Goal: Task Accomplishment & Management: Complete application form

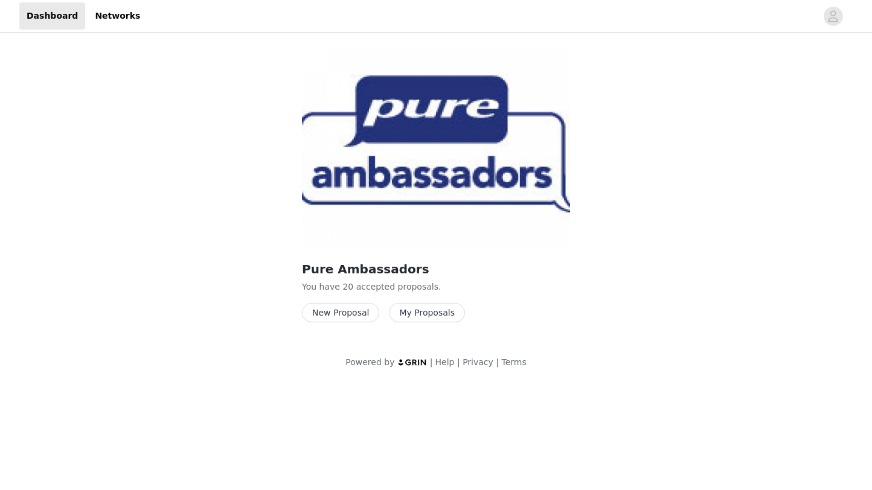
click at [423, 313] on button "My Proposals" at bounding box center [427, 312] width 76 height 19
click at [338, 306] on button "New Proposal" at bounding box center [340, 312] width 77 height 19
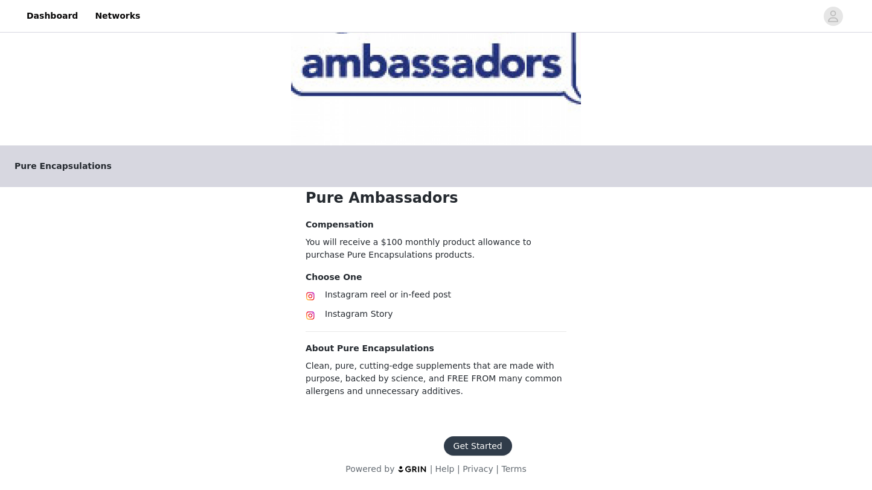
scroll to position [107, 0]
click at [469, 448] on button "Get Started" at bounding box center [478, 446] width 68 height 19
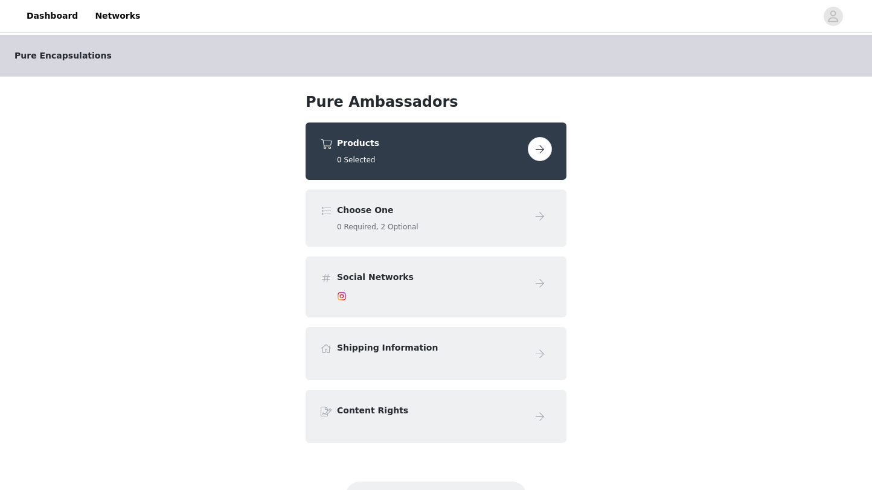
click at [542, 150] on button "button" at bounding box center [540, 149] width 24 height 24
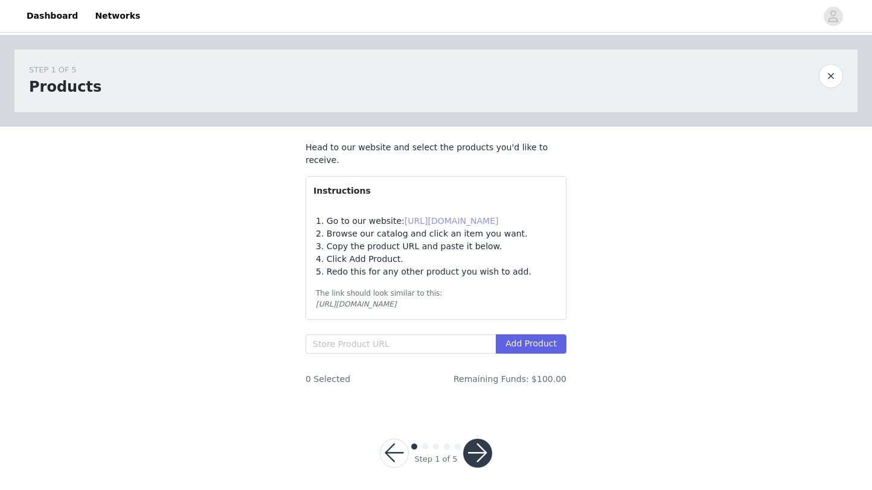
click at [457, 223] on link "[URL][DOMAIN_NAME]" at bounding box center [452, 221] width 94 height 10
click at [332, 341] on input "text" at bounding box center [401, 344] width 190 height 19
paste input "[URL][DOMAIN_NAME].."
type input "[URL][DOMAIN_NAME].."
click at [535, 344] on button "Add Product" at bounding box center [531, 344] width 71 height 19
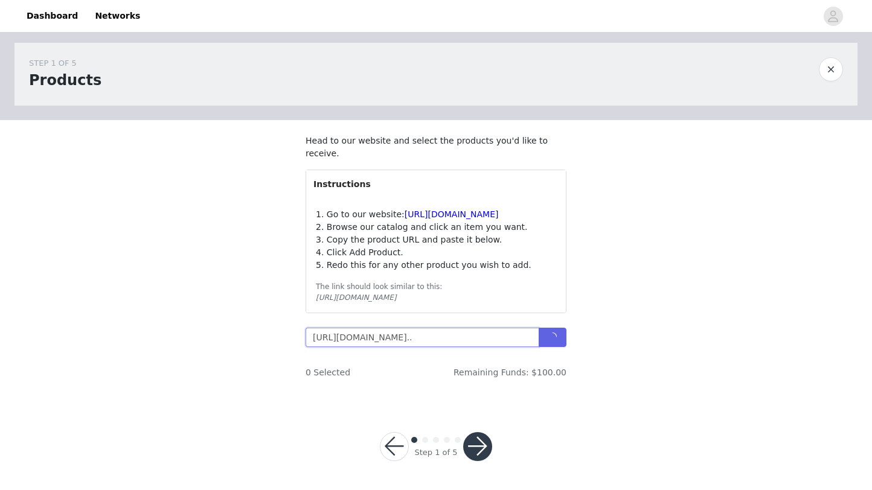
scroll to position [6, 0]
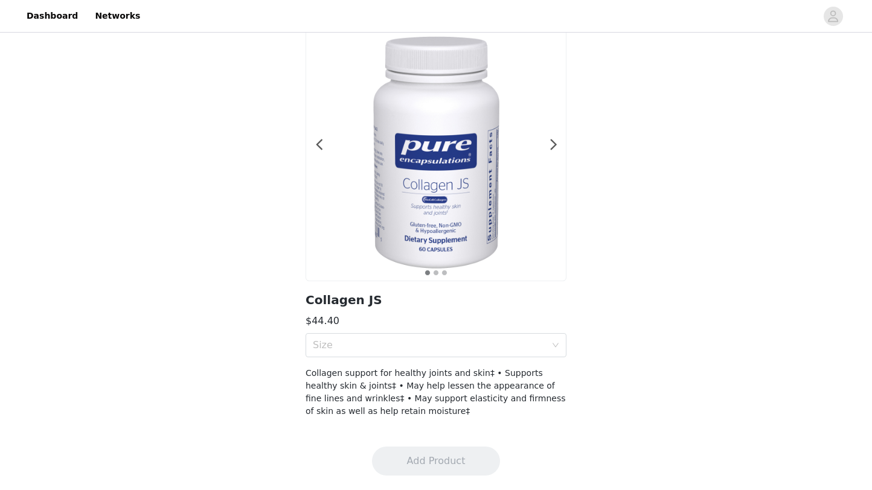
scroll to position [58, 0]
click at [535, 344] on div "Size" at bounding box center [429, 345] width 233 height 12
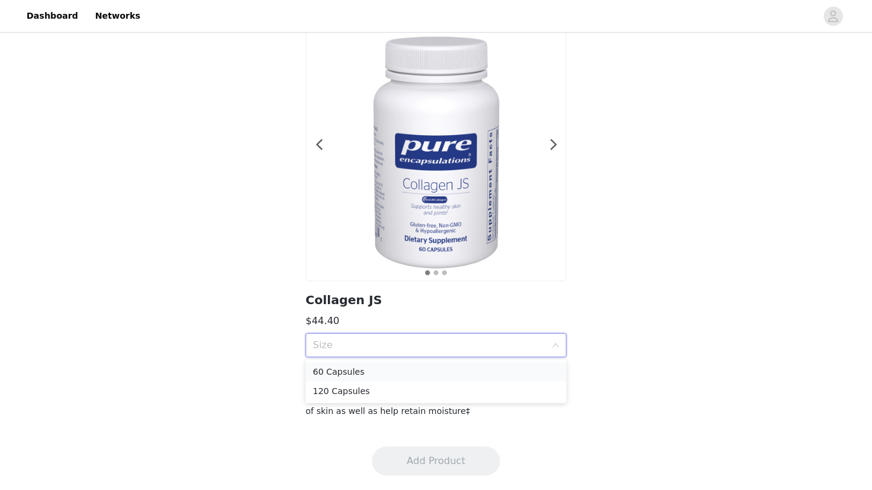
click at [513, 367] on div "60 Capsules" at bounding box center [436, 371] width 246 height 13
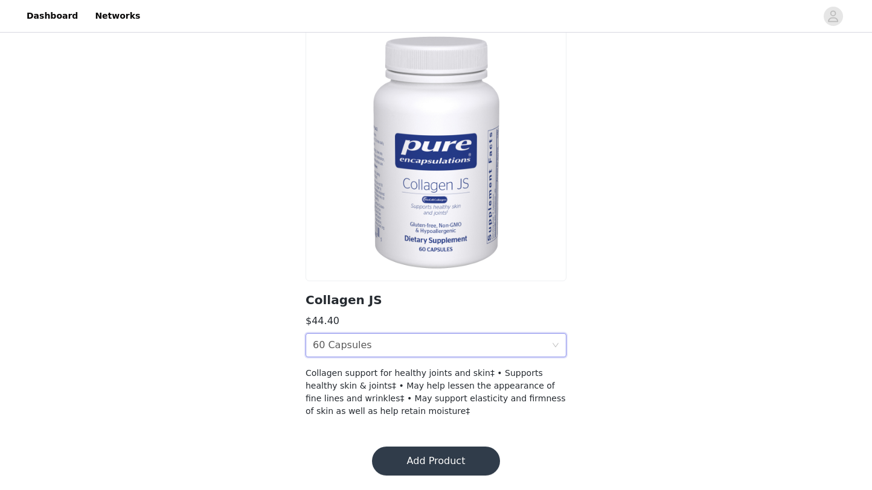
click at [454, 460] on button "Add Product" at bounding box center [436, 461] width 128 height 29
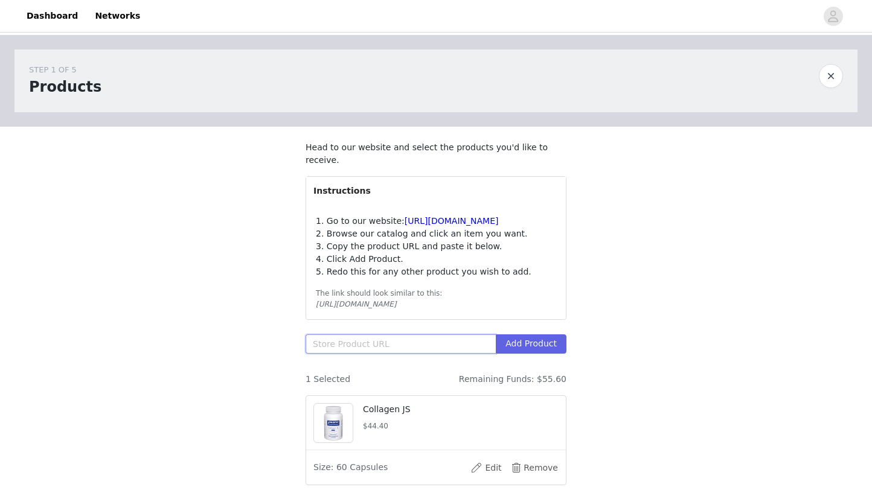
click at [332, 341] on input "text" at bounding box center [401, 344] width 190 height 19
paste input "[URL][DOMAIN_NAME]"
type input "[URL][DOMAIN_NAME]"
click at [550, 345] on button "Add Product" at bounding box center [531, 344] width 71 height 19
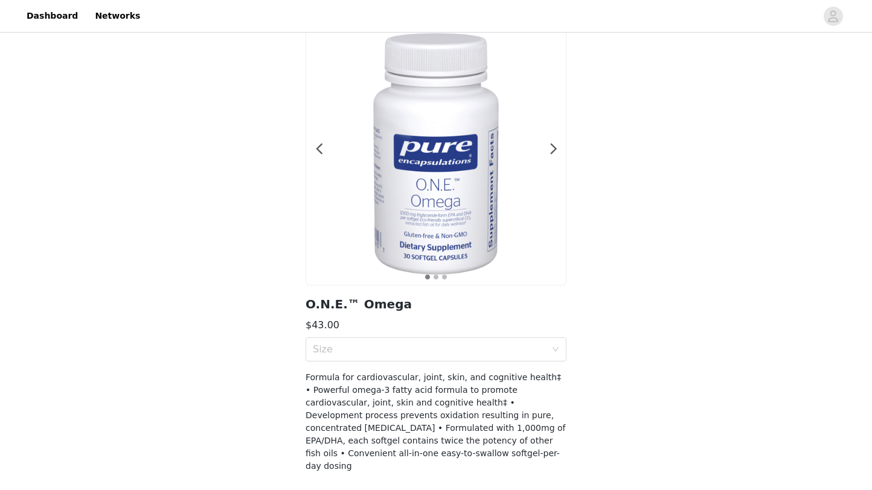
scroll to position [54, 0]
click at [550, 345] on div "Size" at bounding box center [432, 349] width 239 height 23
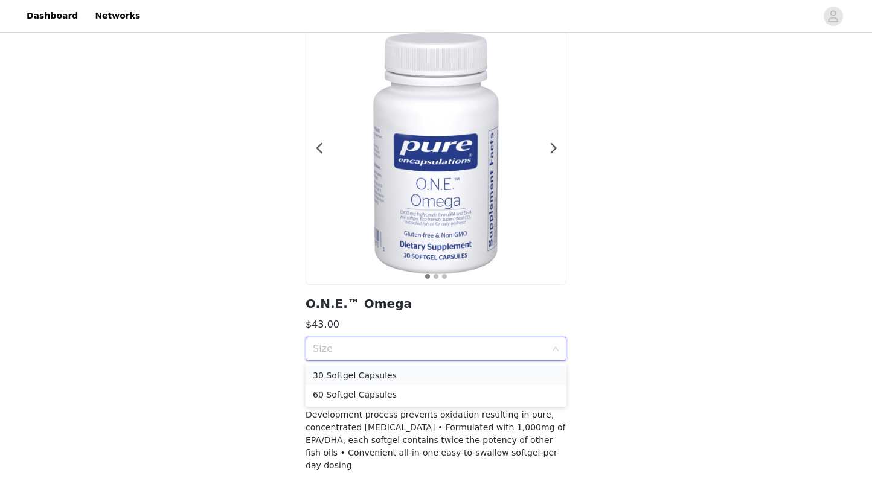
click at [526, 371] on div "30 Softgel Capsules" at bounding box center [436, 375] width 246 height 13
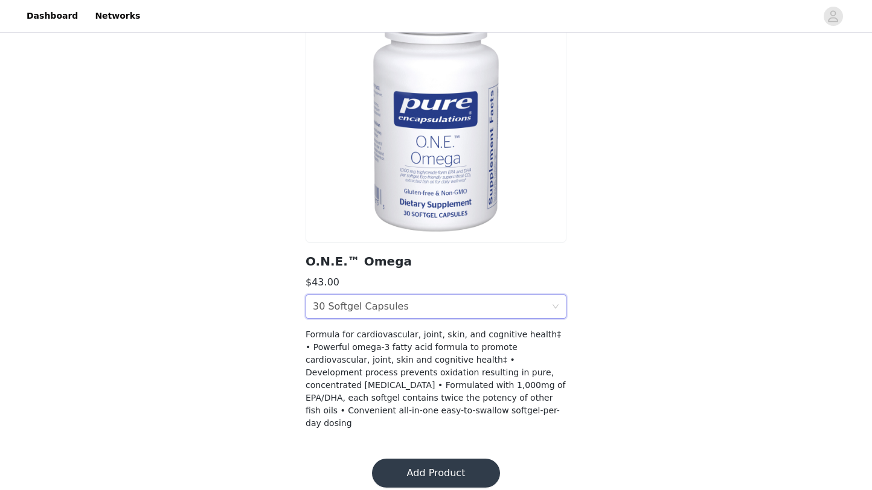
scroll to position [96, 0]
click at [457, 460] on button "Add Product" at bounding box center [436, 474] width 128 height 29
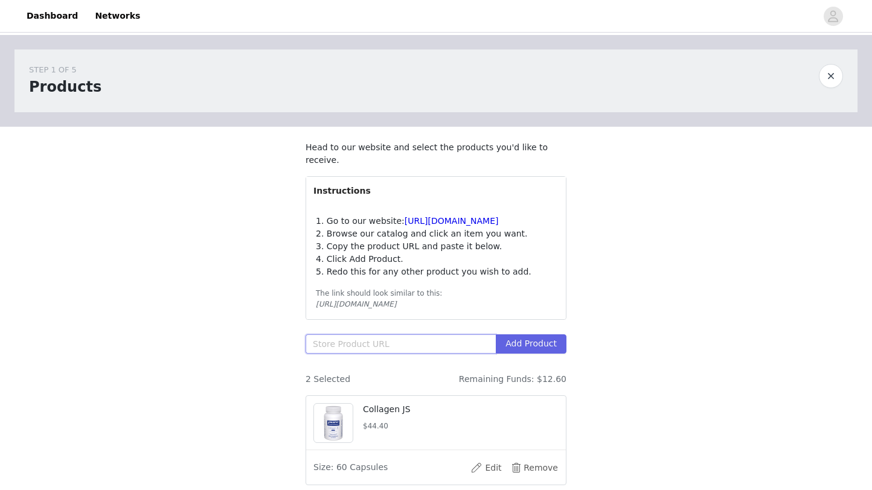
click at [333, 342] on input "text" at bounding box center [401, 344] width 190 height 19
paste input "[URL][DOMAIN_NAME]"
type input "[URL][DOMAIN_NAME]"
click at [534, 343] on button "Add Product" at bounding box center [531, 344] width 71 height 19
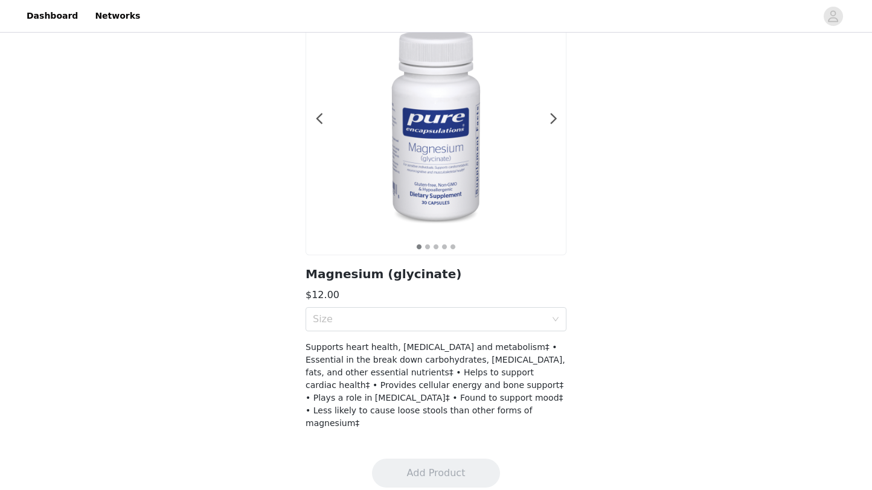
scroll to position [83, 0]
click at [546, 321] on div "Size" at bounding box center [432, 320] width 239 height 23
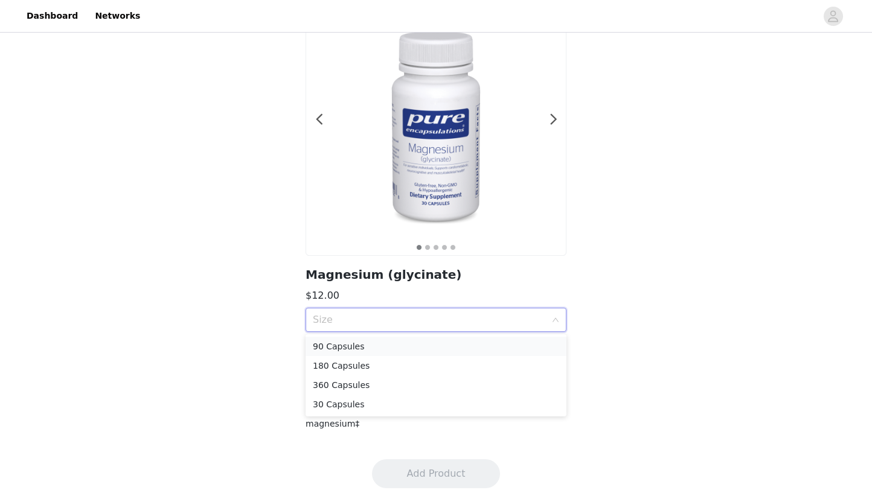
click at [519, 344] on div "90 Capsules" at bounding box center [436, 346] width 246 height 13
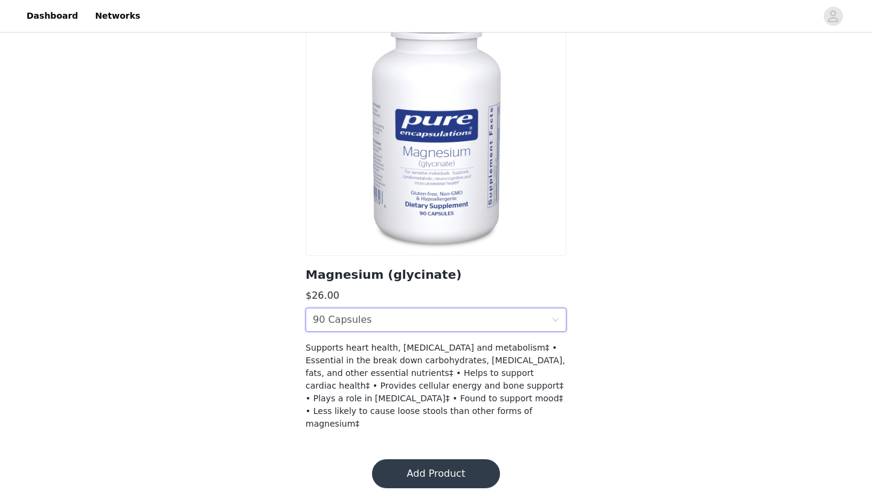
click at [547, 319] on div "Size 90 Capsules" at bounding box center [432, 320] width 239 height 23
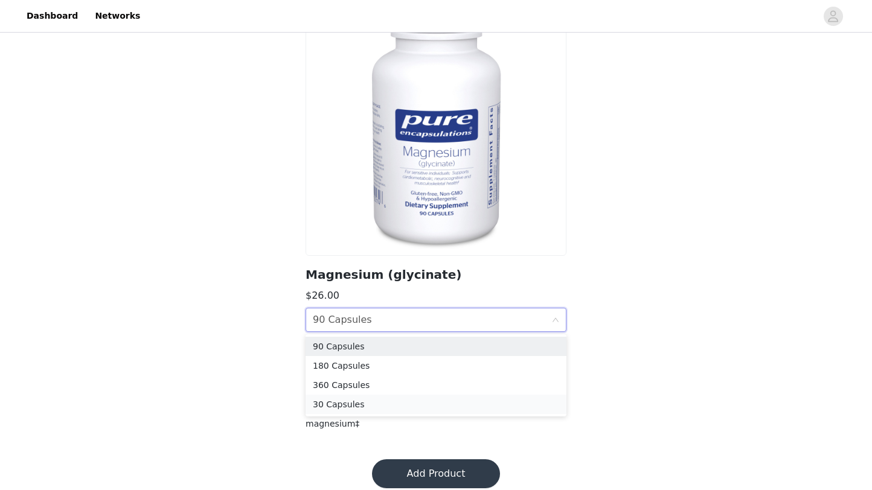
click at [499, 409] on div "30 Capsules" at bounding box center [436, 404] width 246 height 13
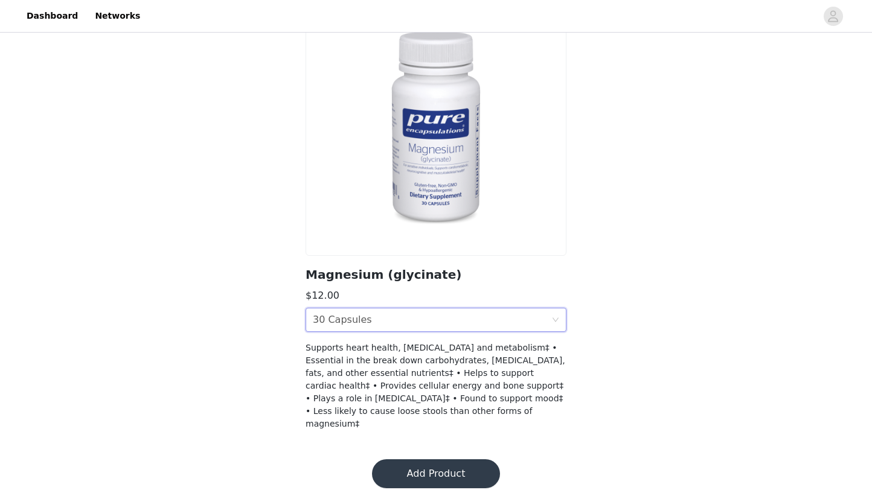
click at [455, 462] on button "Add Product" at bounding box center [436, 474] width 128 height 29
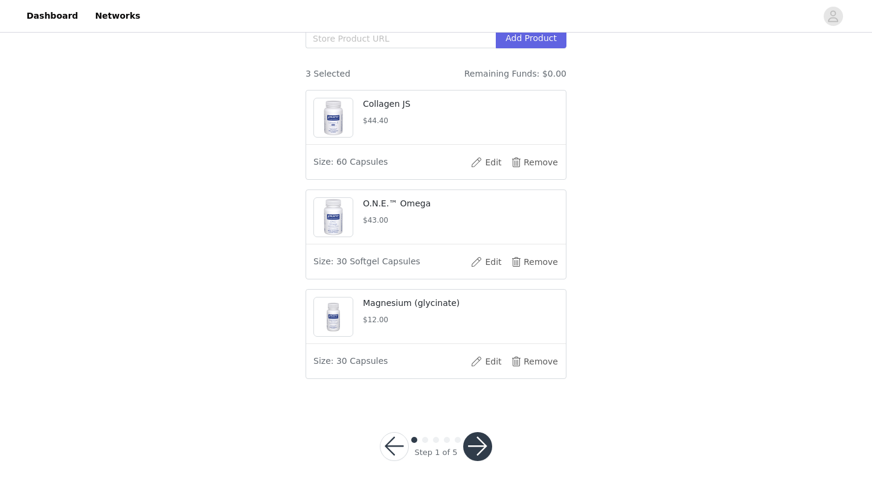
scroll to position [305, 0]
click at [489, 441] on button "button" at bounding box center [477, 447] width 29 height 29
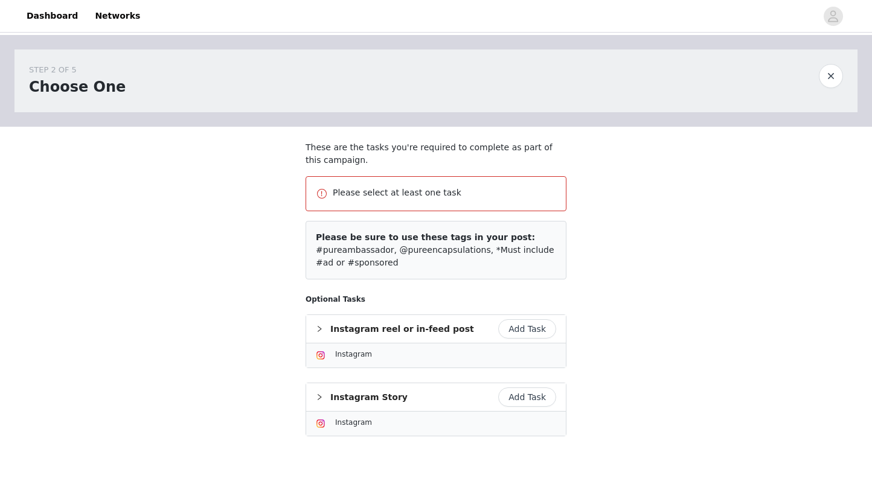
click at [530, 330] on button "Add Task" at bounding box center [527, 328] width 58 height 19
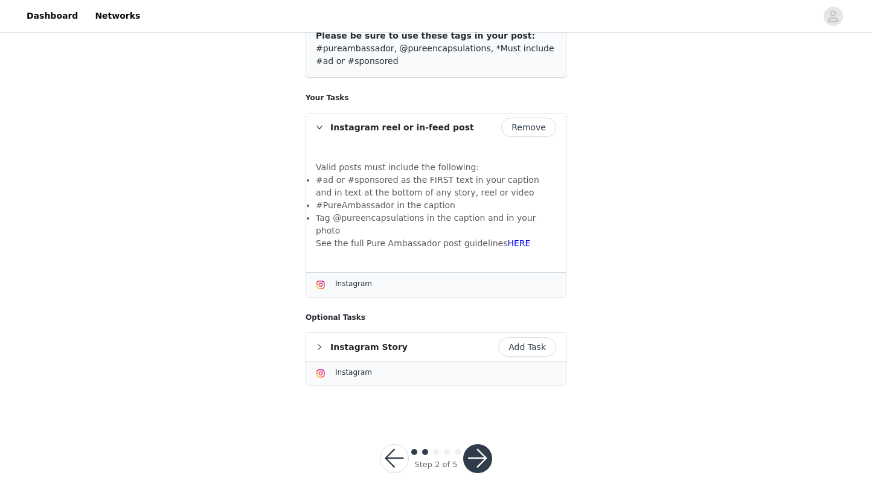
scroll to position [156, 0]
click at [532, 339] on button "Add Task" at bounding box center [527, 348] width 58 height 19
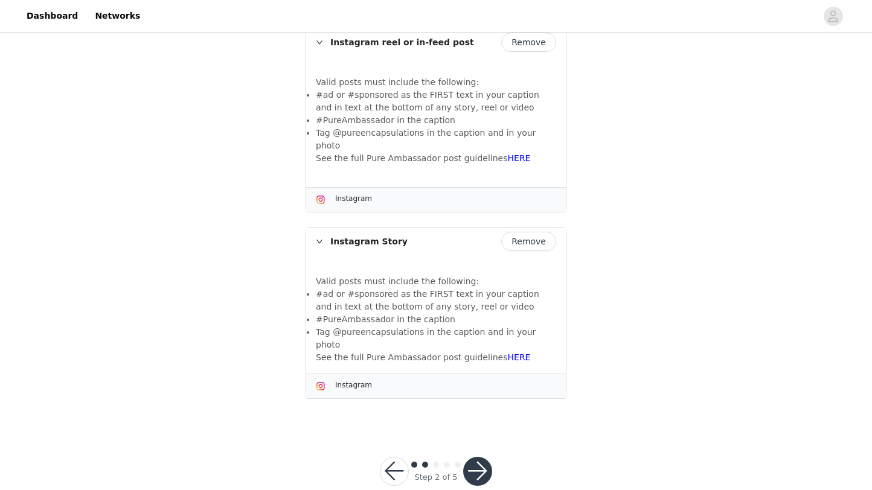
scroll to position [241, 0]
click at [475, 458] on button "button" at bounding box center [477, 472] width 29 height 29
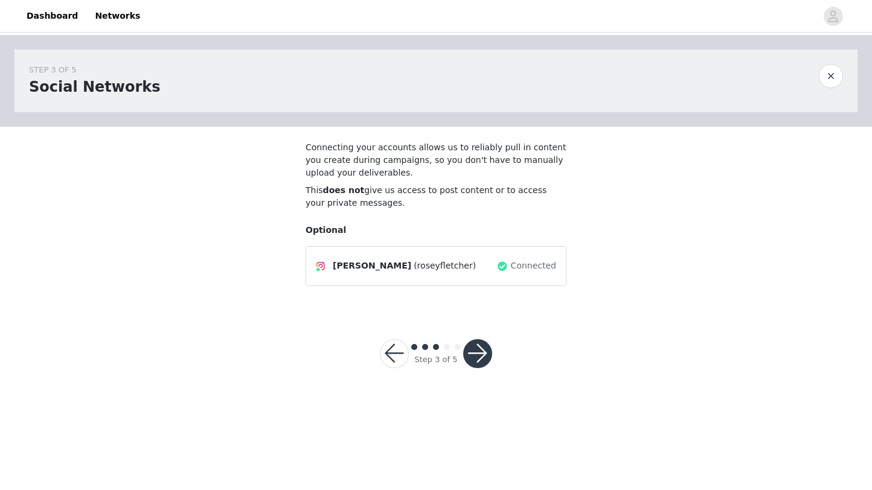
click at [477, 354] on button "button" at bounding box center [477, 353] width 29 height 29
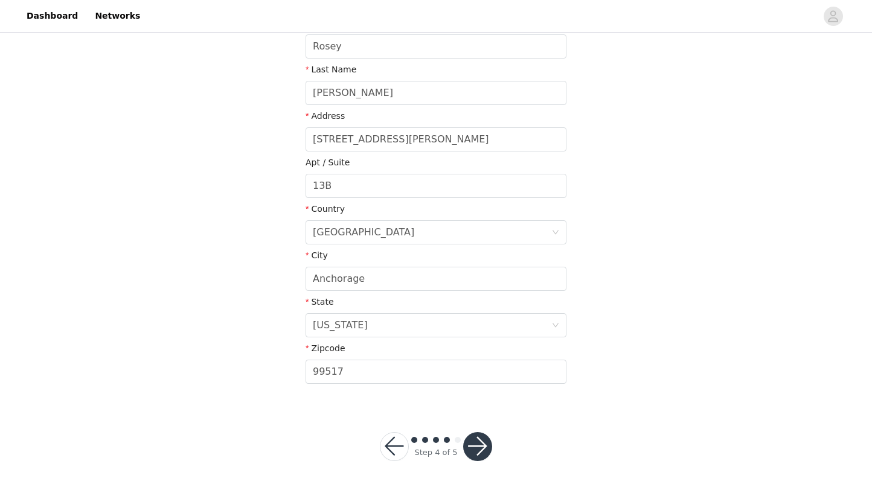
scroll to position [255, 0]
click at [475, 451] on button "button" at bounding box center [477, 447] width 29 height 29
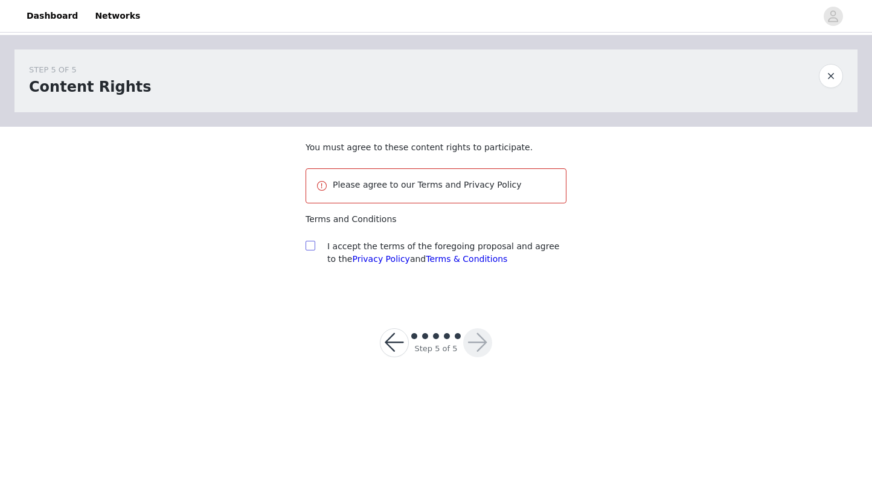
click at [307, 243] on input "checkbox" at bounding box center [310, 245] width 8 height 8
checkbox input "true"
click at [475, 333] on button "button" at bounding box center [477, 343] width 29 height 29
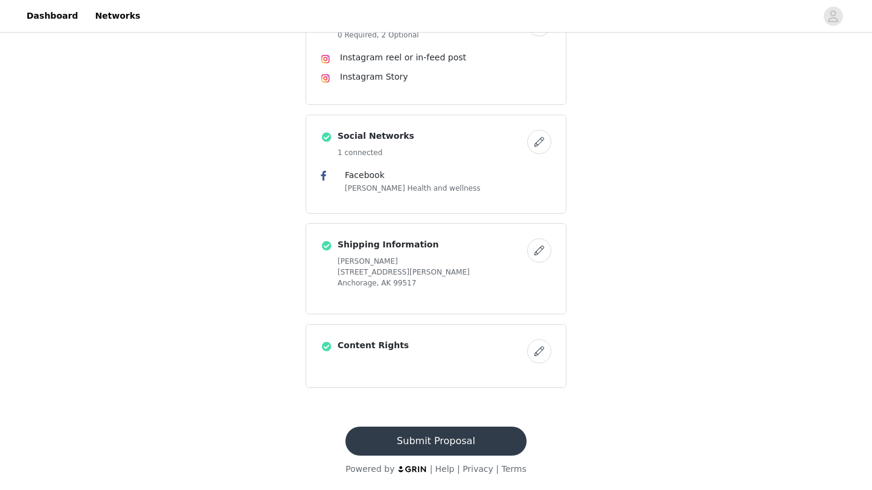
scroll to position [335, 0]
click at [443, 446] on button "Submit Proposal" at bounding box center [435, 441] width 181 height 29
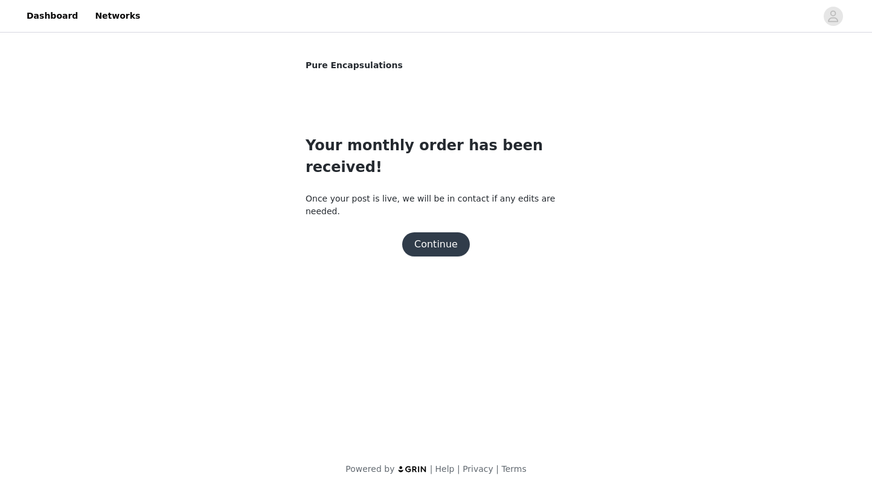
scroll to position [0, 0]
